Goal: Find specific page/section: Find specific page/section

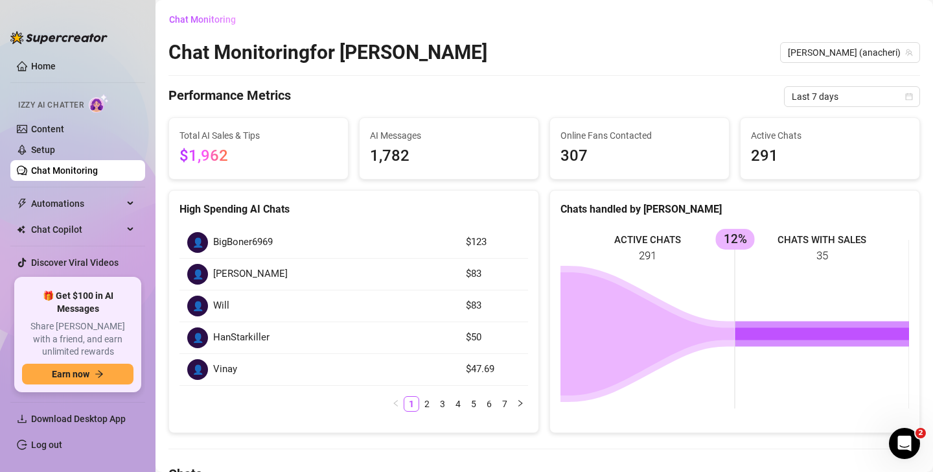
scroll to position [548, 0]
click at [75, 165] on link "Chat Monitoring" at bounding box center [64, 170] width 67 height 10
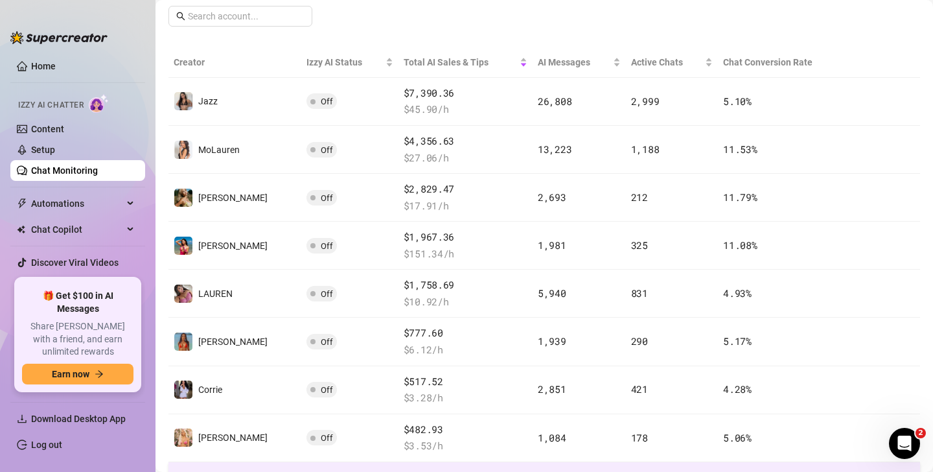
scroll to position [208, 0]
